Goal: Navigation & Orientation: Find specific page/section

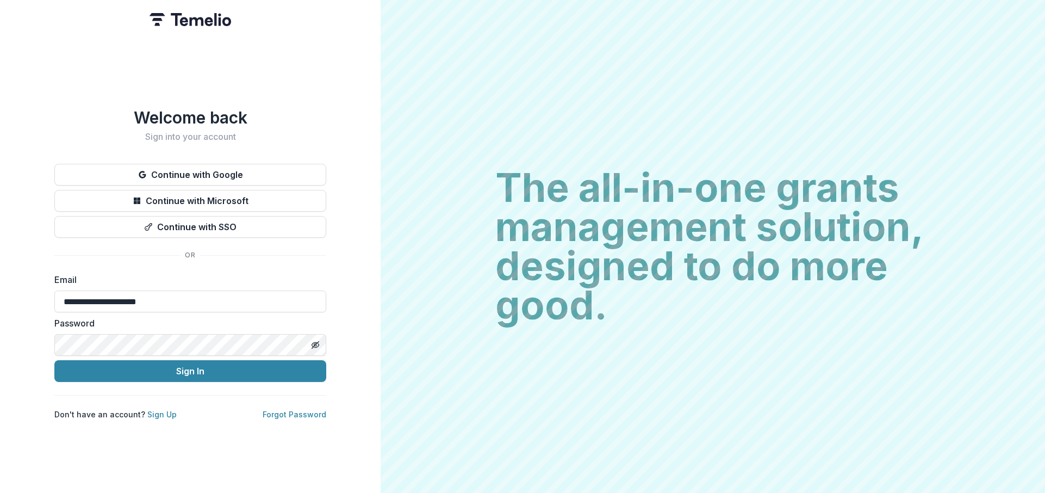
type input "**********"
click at [54, 360] on button "Sign In" at bounding box center [190, 371] width 272 height 22
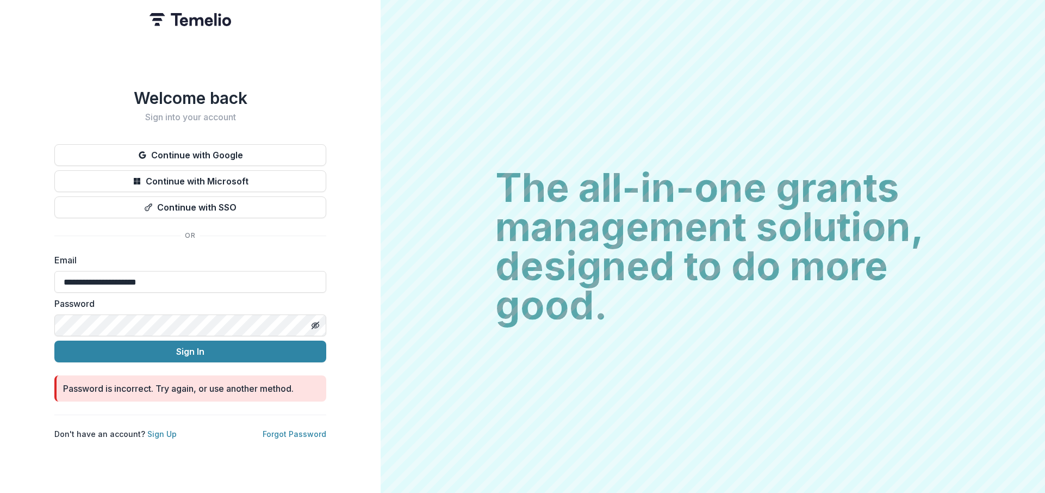
click at [54, 340] on button "Sign In" at bounding box center [190, 351] width 272 height 22
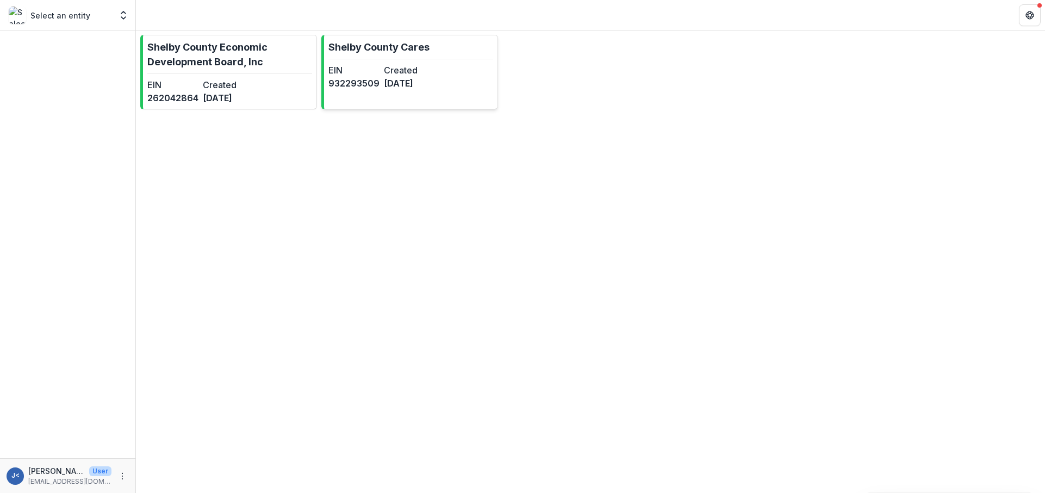
click at [363, 49] on p "Shelby County Cares" at bounding box center [378, 47] width 101 height 15
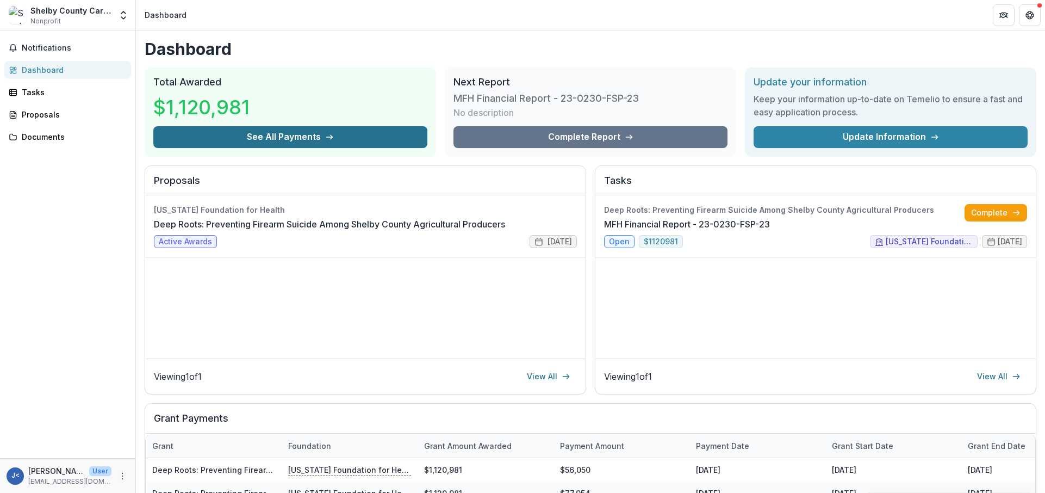
click at [320, 146] on button "See All Payments" at bounding box center [290, 137] width 274 height 22
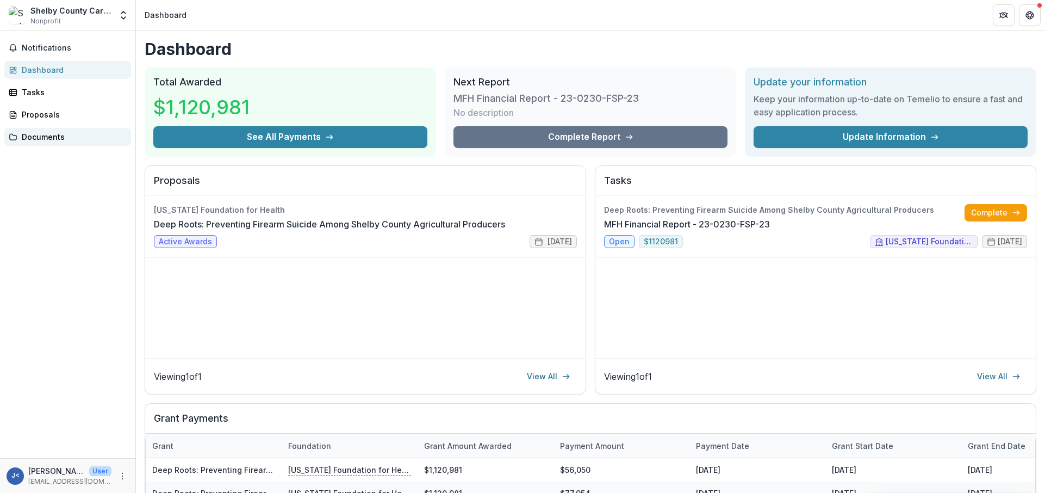
click at [38, 141] on div "Documents" at bounding box center [72, 136] width 101 height 11
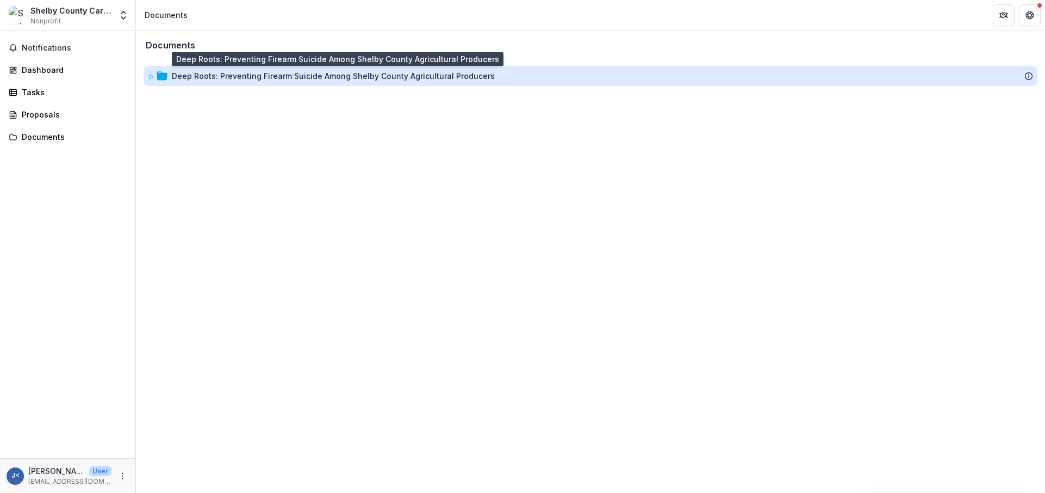
click at [209, 73] on div "Deep Roots: Preventing Firearm Suicide Among Shelby County Agricultural Produce…" at bounding box center [333, 75] width 323 height 11
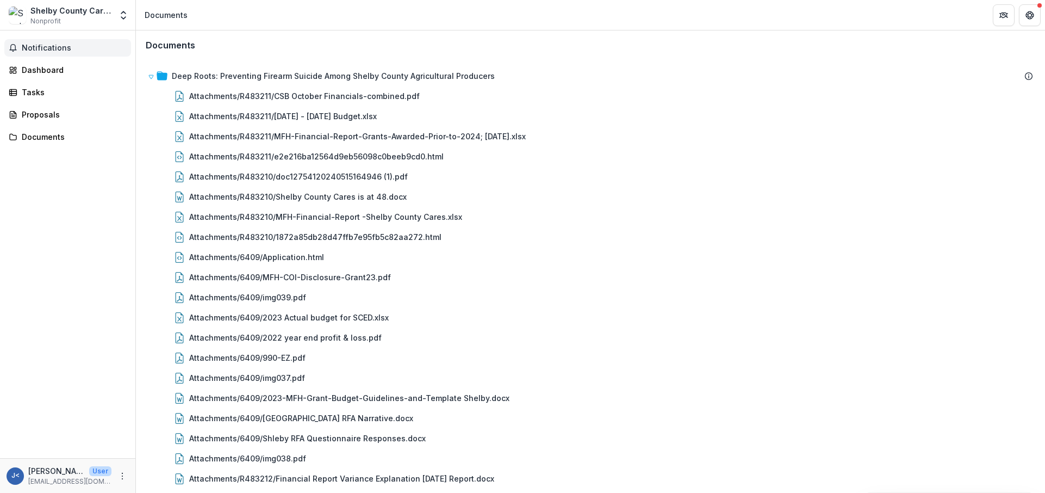
click at [42, 49] on span "Notifications" at bounding box center [74, 47] width 105 height 9
click at [39, 71] on div "Dashboard" at bounding box center [72, 69] width 101 height 11
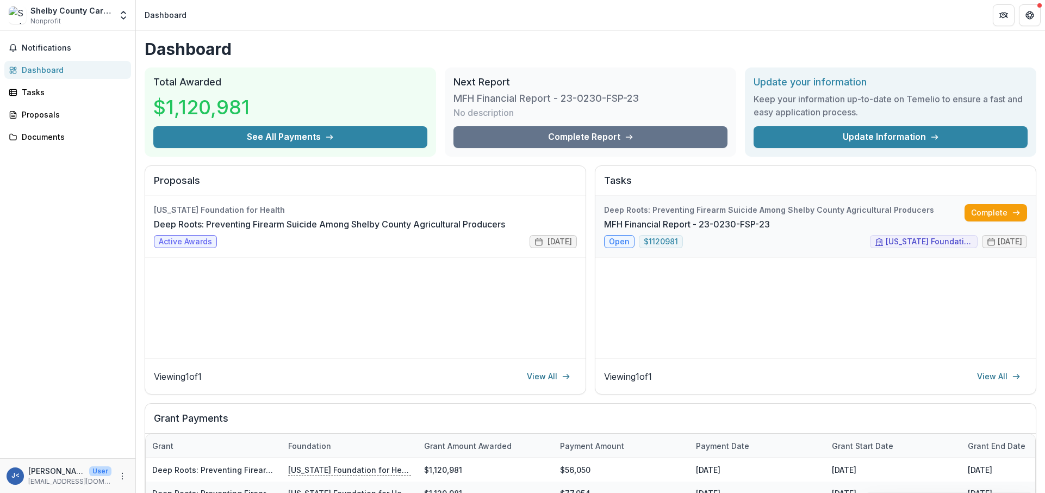
click at [770, 231] on link "MFH Financial Report - 23-0230-FSP-23" at bounding box center [687, 223] width 166 height 13
click at [121, 16] on icon "Open entity switcher" at bounding box center [123, 15] width 11 height 11
click at [79, 73] on div "Shelby County Cares" at bounding box center [67, 78] width 80 height 11
